Goal: Transaction & Acquisition: Purchase product/service

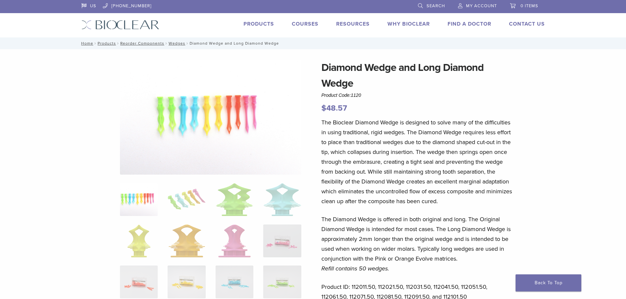
click at [485, 3] on link "My Account" at bounding box center [477, 5] width 39 height 10
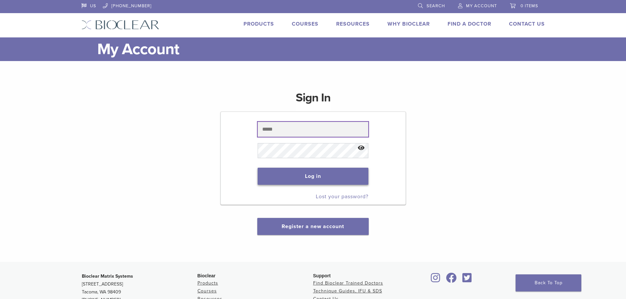
type input "**********"
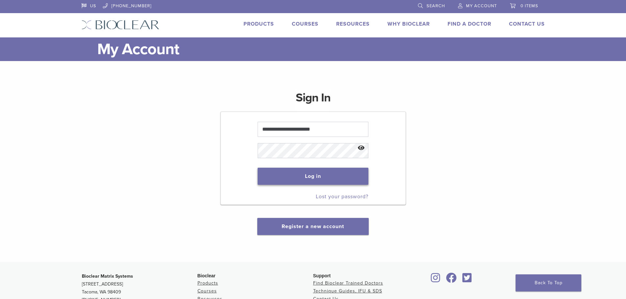
click at [318, 176] on button "Log in" at bounding box center [313, 176] width 111 height 17
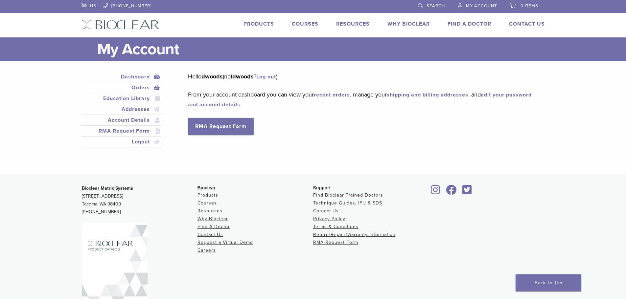
click at [136, 85] on link "Orders" at bounding box center [122, 88] width 78 height 8
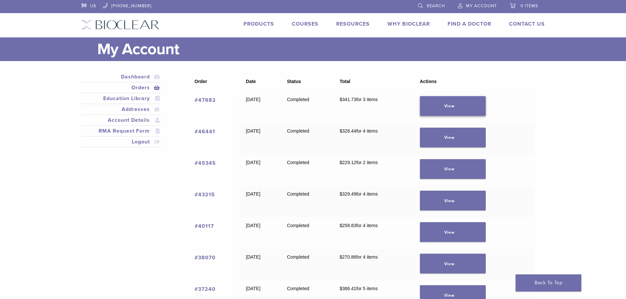
click at [467, 108] on link "View" at bounding box center [453, 106] width 66 height 20
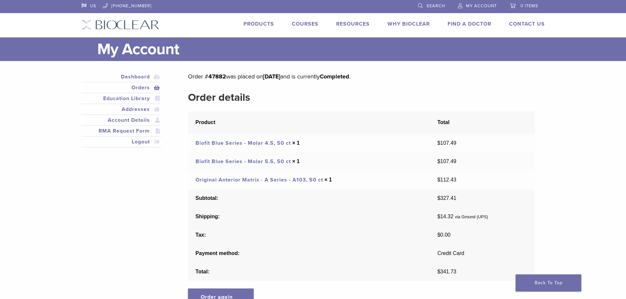
click at [250, 140] on link "Biofit Blue Series - Molar 4.5, 50 ct" at bounding box center [242, 143] width 95 height 7
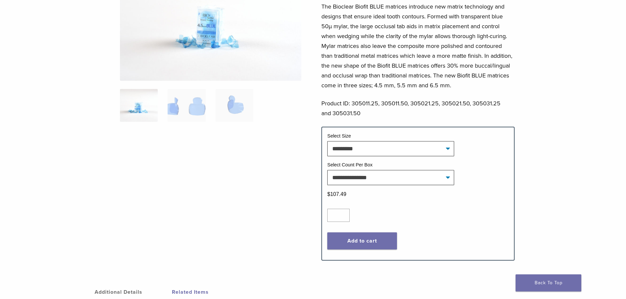
scroll to position [131, 0]
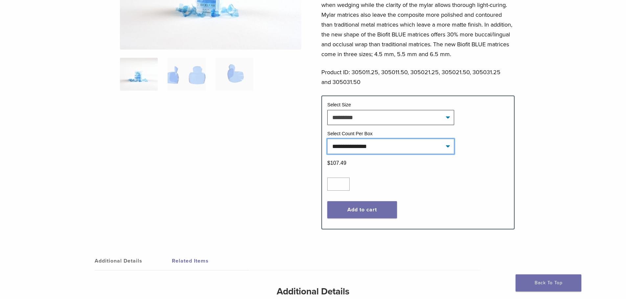
click at [385, 146] on select "**********" at bounding box center [390, 146] width 127 height 15
click at [399, 200] on div "Quantity Quantity * Add to cart Contact For Pricing" at bounding box center [417, 197] width 191 height 51
type input "*"
click at [344, 182] on input "*" at bounding box center [338, 184] width 22 height 13
click at [392, 209] on button "Add to cart" at bounding box center [362, 209] width 70 height 17
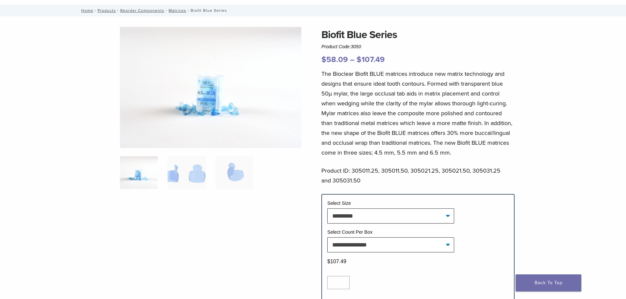
scroll to position [0, 0]
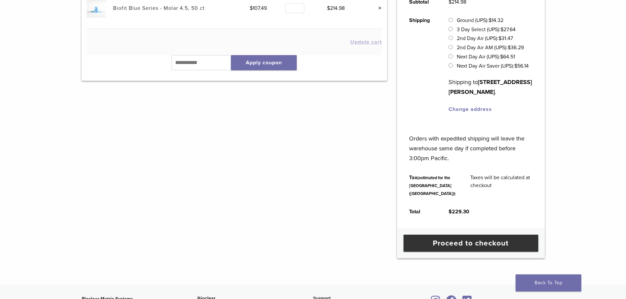
scroll to position [164, 0]
